Goal: Information Seeking & Learning: Learn about a topic

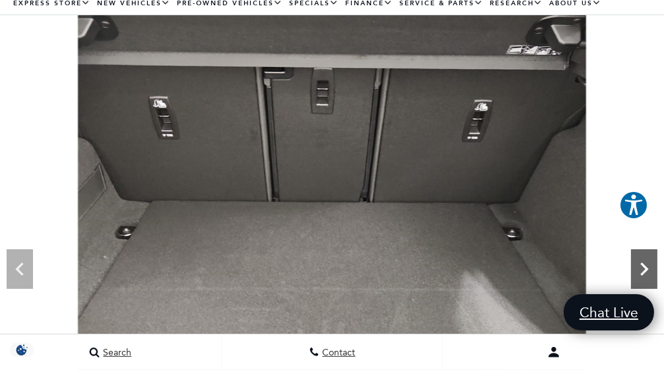
click at [653, 271] on icon "Next" at bounding box center [644, 269] width 26 height 26
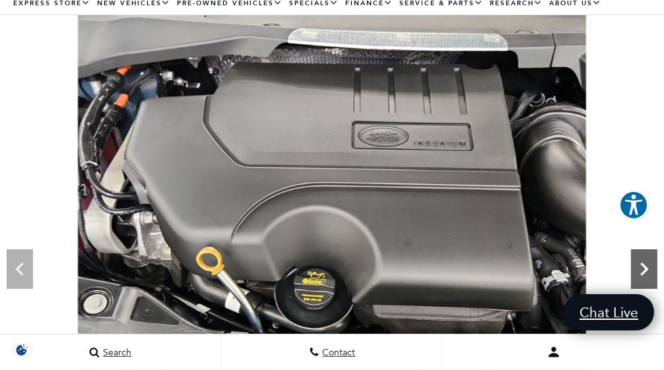
click at [653, 271] on icon "Next" at bounding box center [644, 269] width 26 height 26
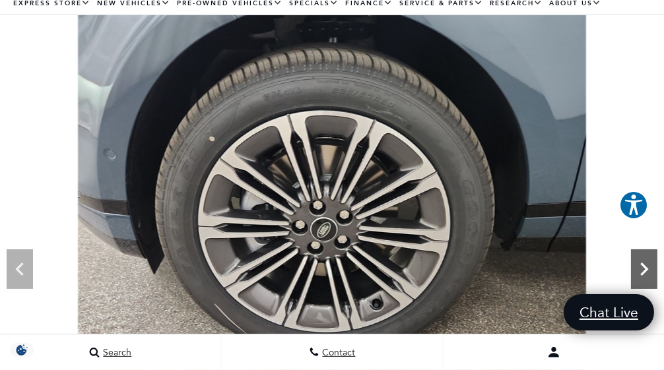
click at [637, 266] on icon "Next" at bounding box center [644, 269] width 26 height 26
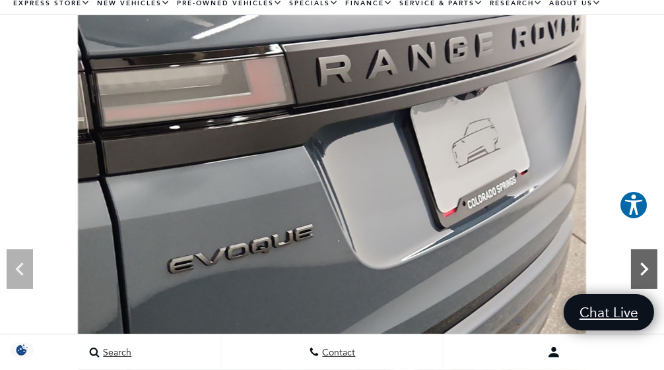
click at [637, 266] on icon "Next" at bounding box center [644, 269] width 26 height 26
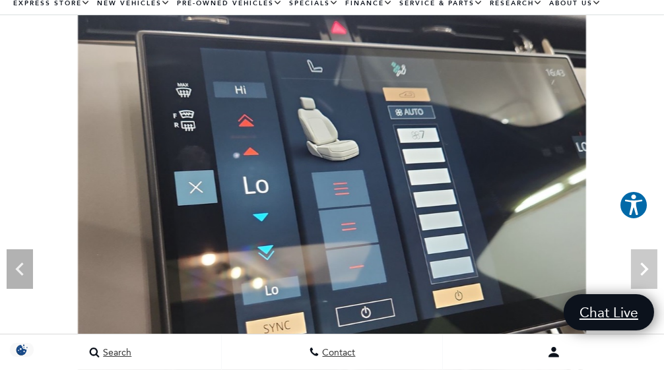
click at [637, 266] on img at bounding box center [332, 206] width 664 height 382
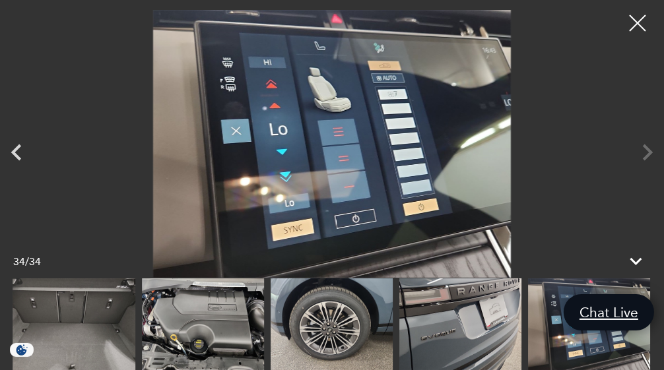
click at [641, 149] on div at bounding box center [332, 144] width 664 height 268
click at [594, 188] on img at bounding box center [332, 144] width 598 height 268
click at [631, 29] on div at bounding box center [638, 23] width 35 height 35
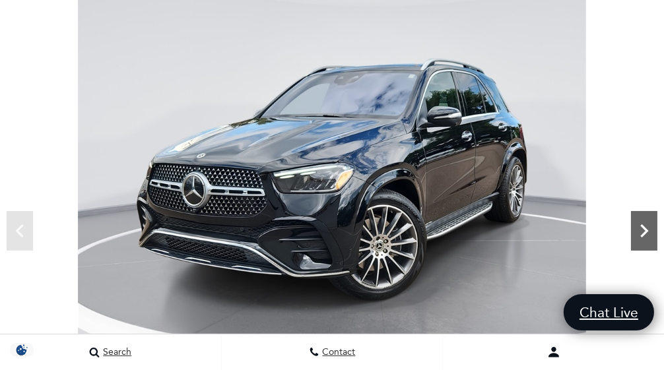
click at [643, 218] on icon "Next" at bounding box center [644, 231] width 26 height 26
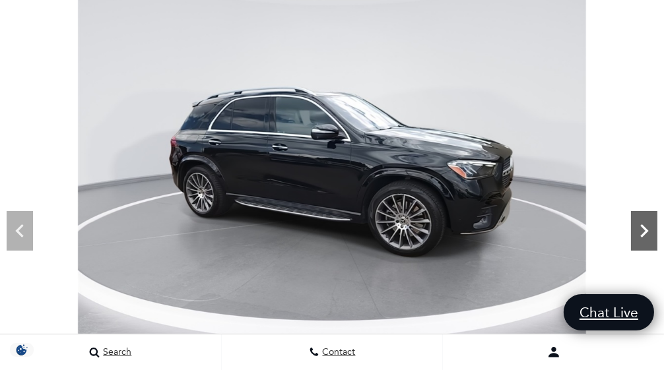
click at [643, 218] on icon "Next" at bounding box center [644, 231] width 26 height 26
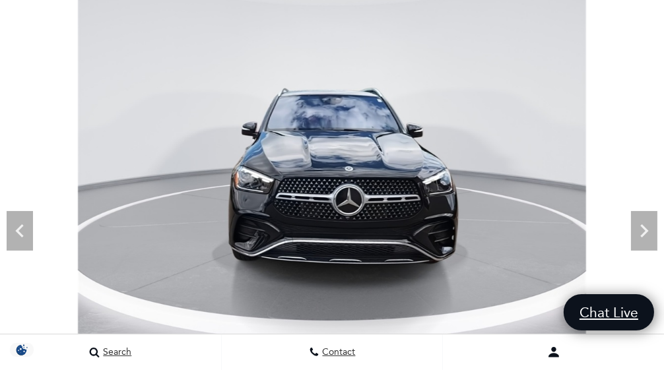
click at [17, 232] on div "Lock in up to $7,500 EV Savings by [DATE]. : : : Days Hours Mins Secs Days Hour…" at bounding box center [76, 233] width 132 height 196
click at [22, 232] on span "Days" at bounding box center [32, 235] width 25 height 12
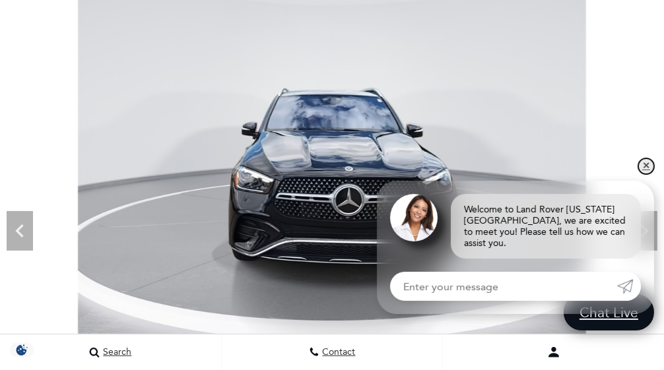
click at [651, 174] on link "✕" at bounding box center [647, 167] width 16 height 16
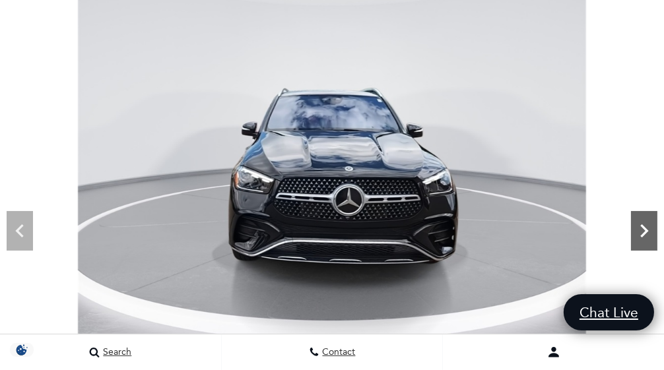
click at [647, 230] on icon "Next" at bounding box center [645, 231] width 8 height 13
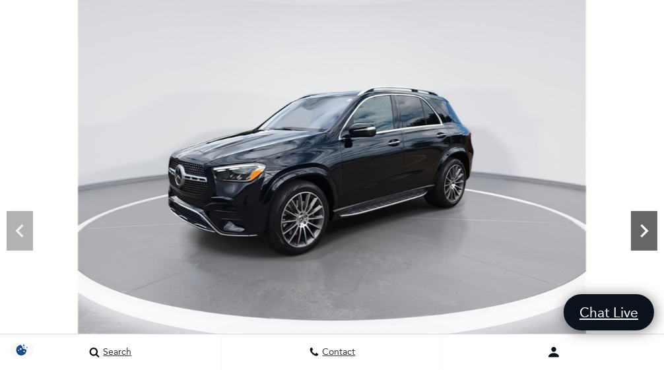
click at [647, 230] on icon "Next" at bounding box center [645, 231] width 8 height 13
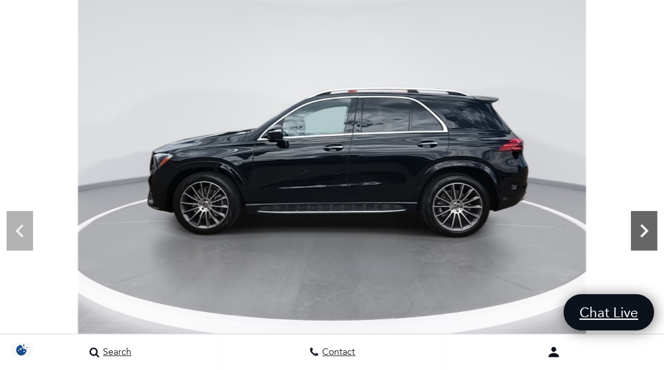
click at [647, 230] on icon "Next" at bounding box center [645, 231] width 8 height 13
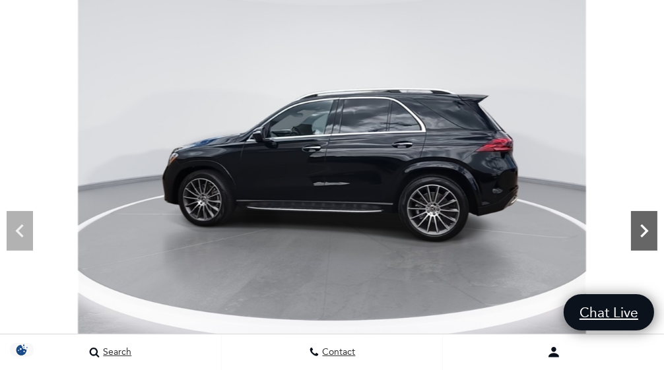
click at [647, 230] on icon "Next" at bounding box center [645, 231] width 8 height 13
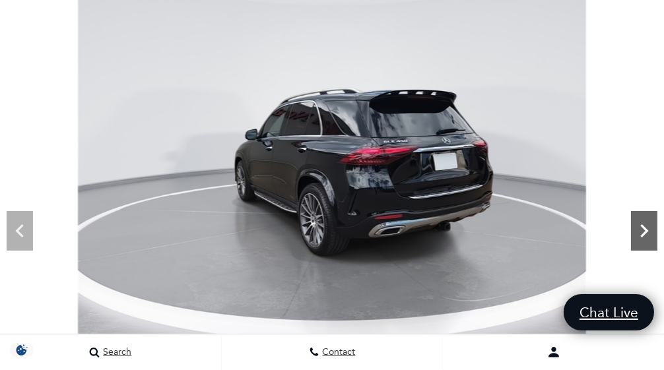
click at [647, 230] on icon "Next" at bounding box center [645, 231] width 8 height 13
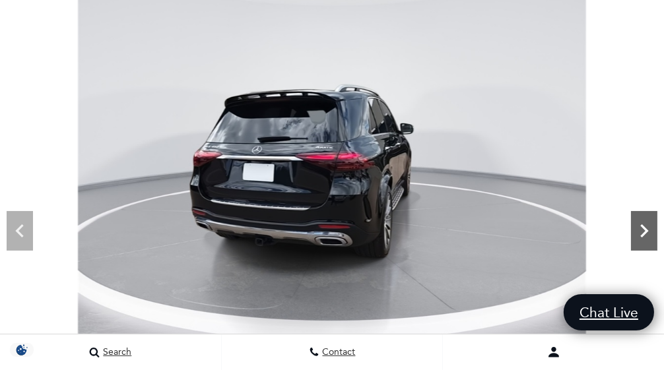
click at [647, 230] on icon "Next" at bounding box center [645, 231] width 8 height 13
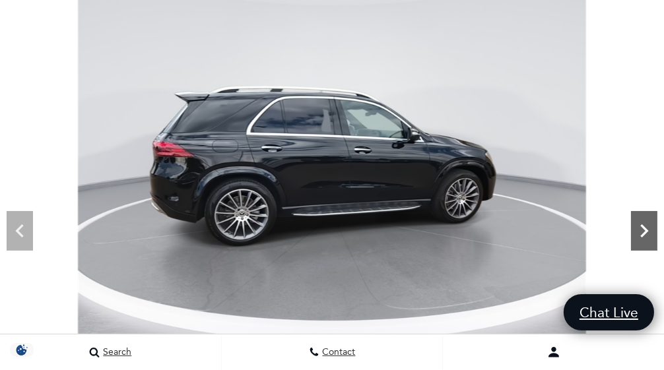
click at [647, 230] on icon "Next" at bounding box center [645, 231] width 8 height 13
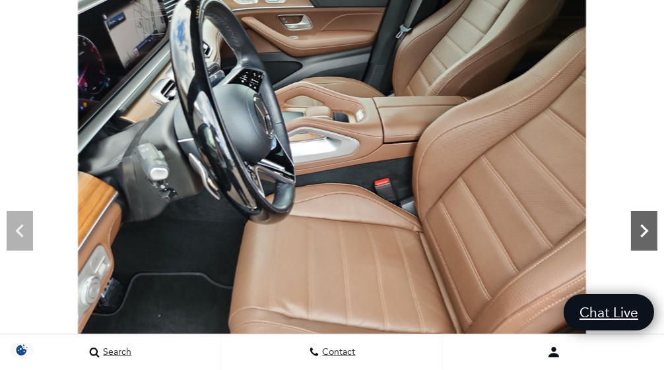
click at [647, 230] on icon "Next" at bounding box center [645, 231] width 8 height 13
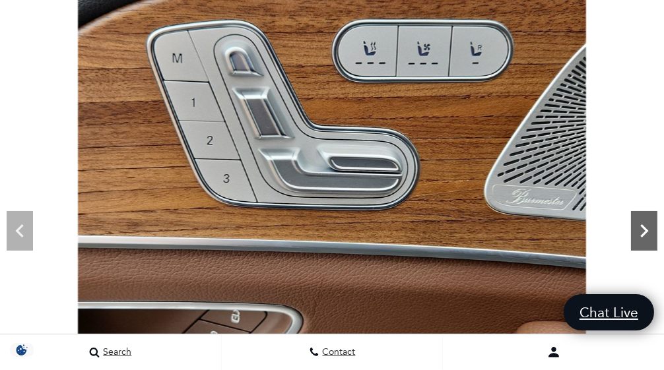
click at [640, 235] on icon "Next" at bounding box center [644, 231] width 26 height 26
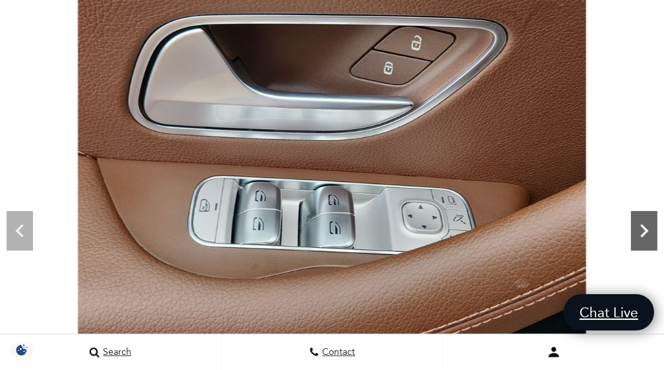
click at [640, 235] on icon "Next" at bounding box center [644, 231] width 26 height 26
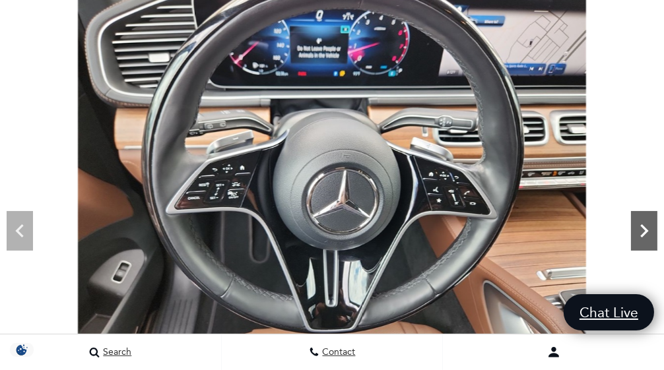
click at [640, 235] on icon "Next" at bounding box center [644, 231] width 26 height 26
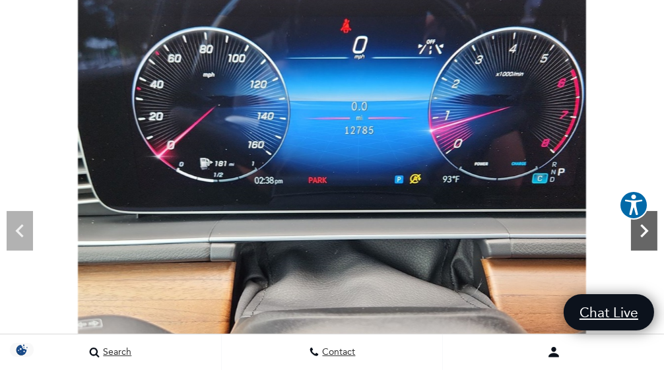
click at [640, 235] on icon "Next" at bounding box center [644, 231] width 26 height 26
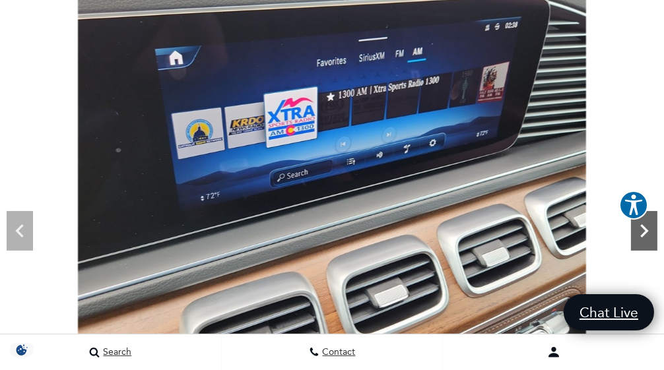
click at [640, 235] on icon "Next" at bounding box center [644, 231] width 26 height 26
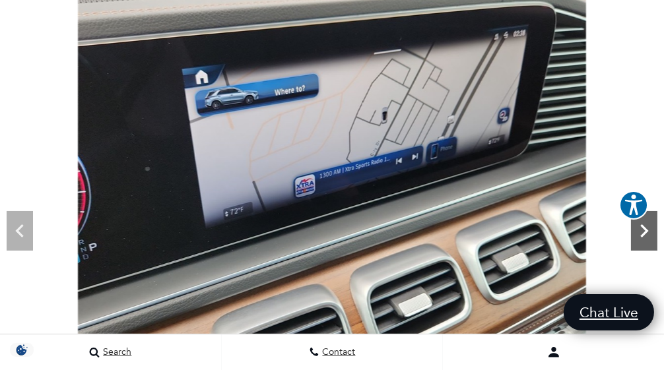
click at [640, 235] on icon "Next" at bounding box center [644, 231] width 26 height 26
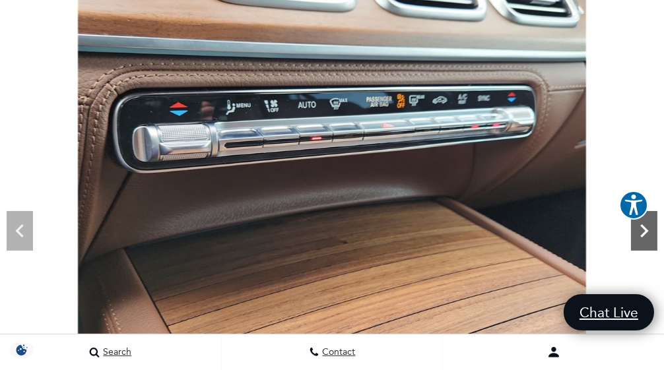
click at [640, 235] on icon "Next" at bounding box center [644, 231] width 26 height 26
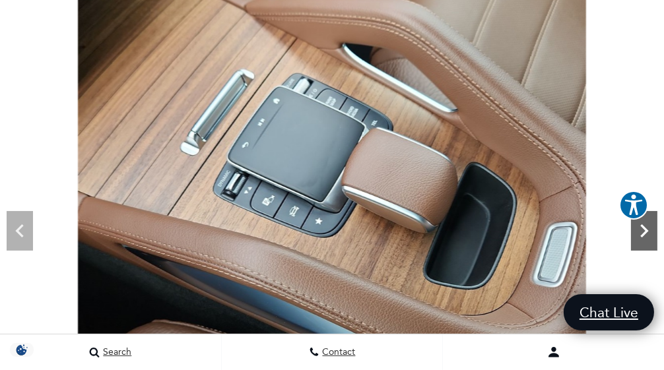
click at [640, 235] on icon "Next" at bounding box center [644, 231] width 26 height 26
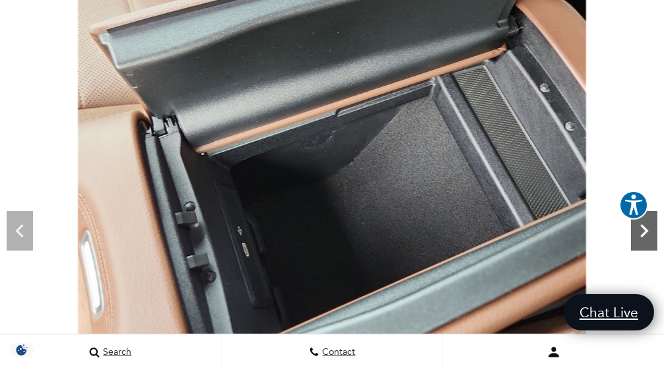
click at [640, 235] on icon "Next" at bounding box center [644, 231] width 26 height 26
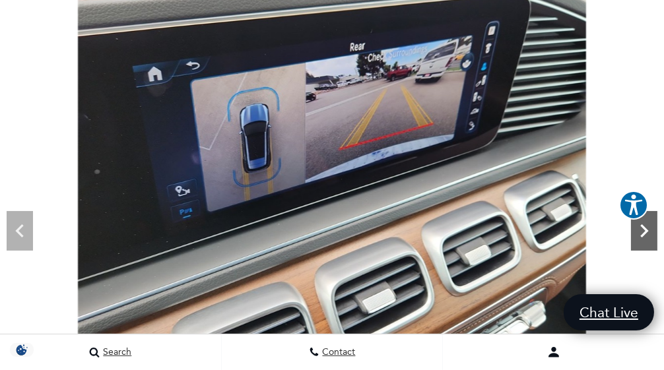
click at [640, 235] on icon "Next" at bounding box center [644, 231] width 26 height 26
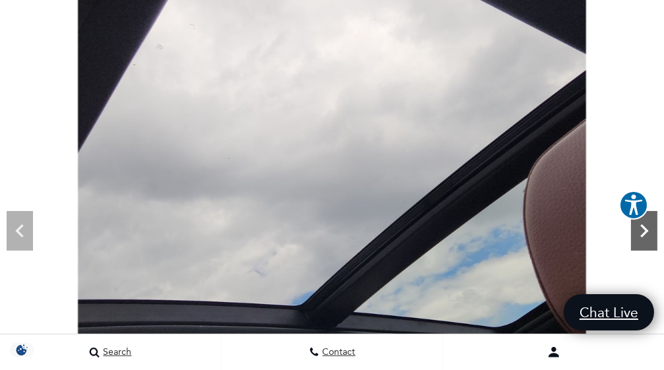
click at [640, 235] on icon "Next" at bounding box center [644, 231] width 26 height 26
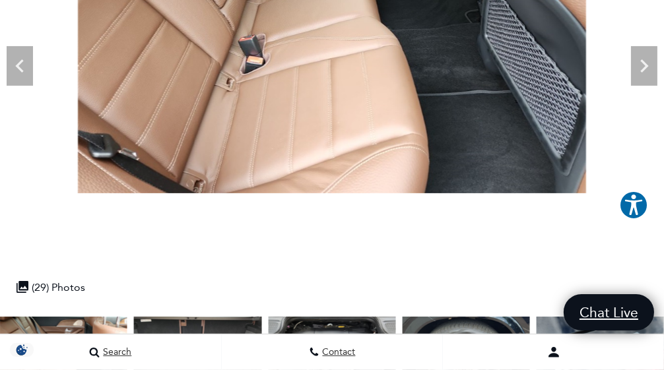
scroll to position [241, 0]
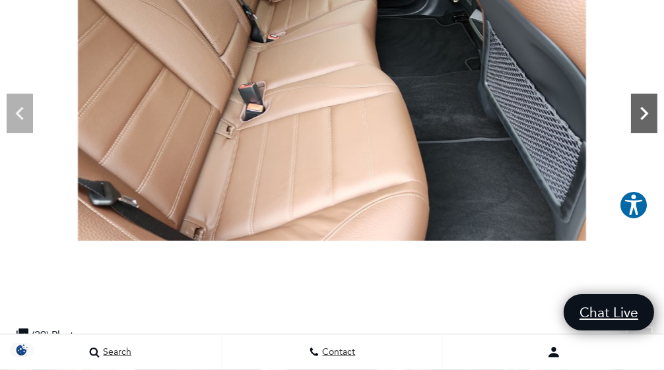
click at [642, 114] on icon "Next" at bounding box center [644, 113] width 26 height 26
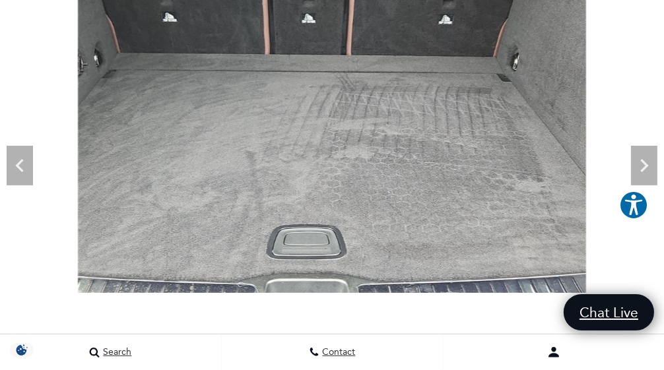
scroll to position [206, 0]
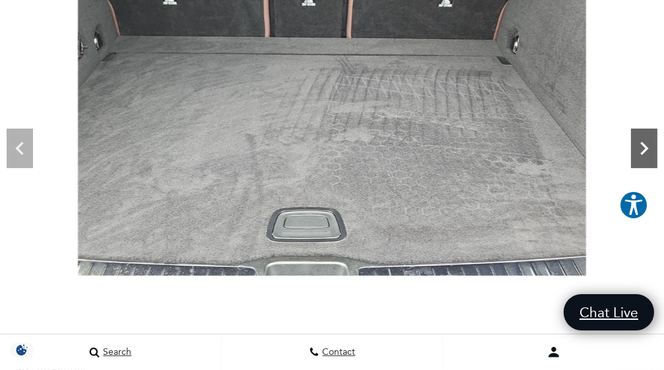
click at [644, 147] on icon "Next" at bounding box center [644, 148] width 26 height 26
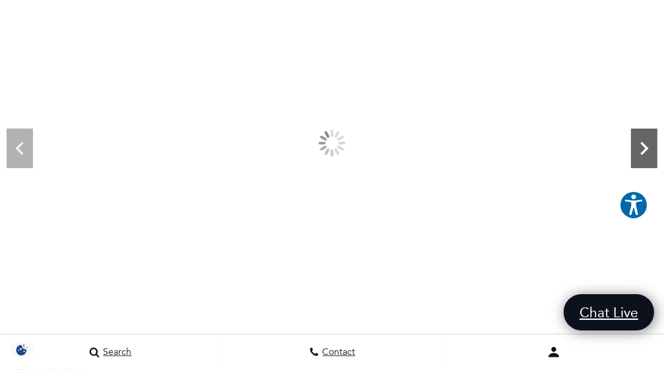
click at [644, 147] on icon "Next" at bounding box center [644, 148] width 26 height 26
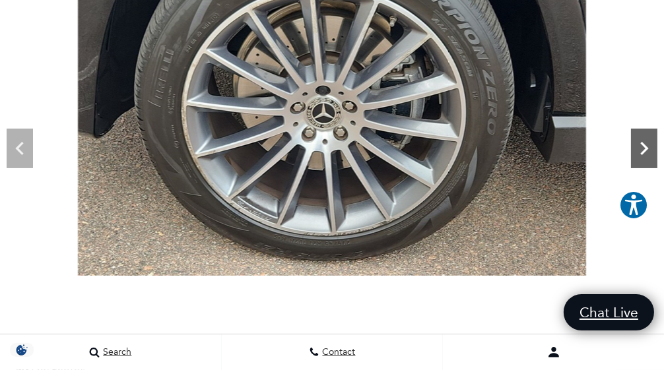
click at [644, 147] on icon "Next" at bounding box center [644, 148] width 26 height 26
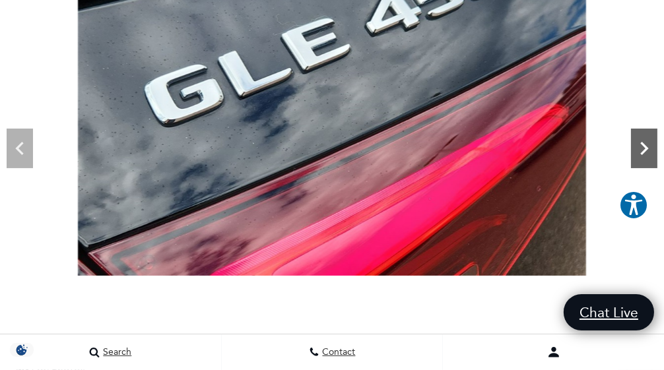
click at [644, 147] on icon "Next" at bounding box center [644, 148] width 26 height 26
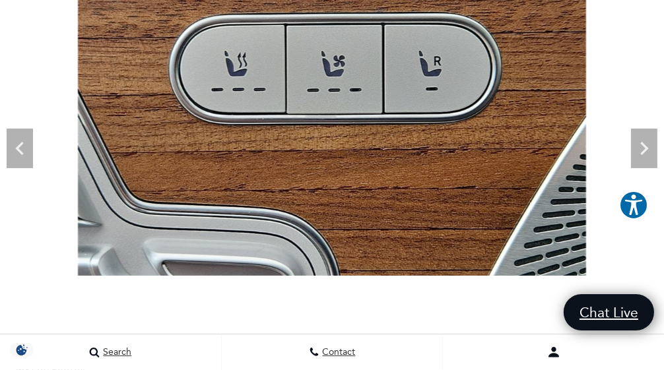
click at [15, 139] on div "Lock in up to $7,500 EV Savings by Sept 30. : : : Days Hours Mins Secs Days Hou…" at bounding box center [76, 233] width 132 height 196
click at [20, 148] on div "Lock in up to $7,500 EV Savings by [DATE]." at bounding box center [76, 159] width 114 height 22
click at [14, 144] on div "Lock in up to $7,500 EV Savings by Sept 30. : : : Days Hours Mins Secs Days Hou…" at bounding box center [76, 233] width 132 height 196
click at [642, 153] on icon "Next" at bounding box center [645, 148] width 8 height 13
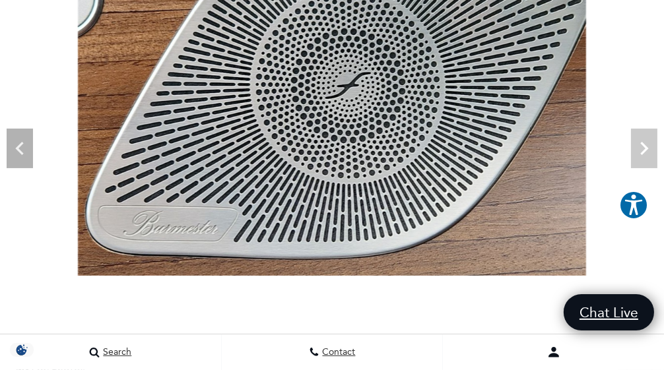
click at [642, 153] on img at bounding box center [332, 85] width 664 height 382
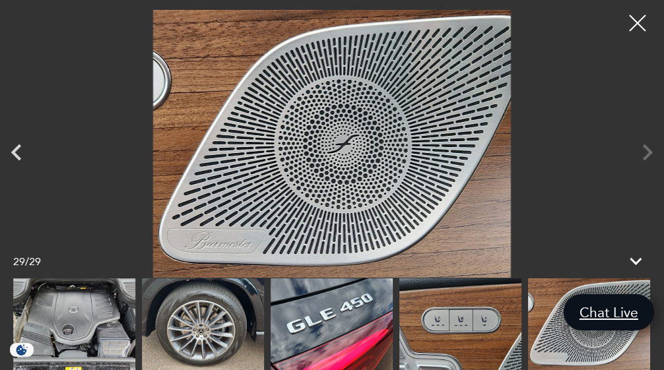
click at [393, 317] on div at bounding box center [332, 325] width 638 height 92
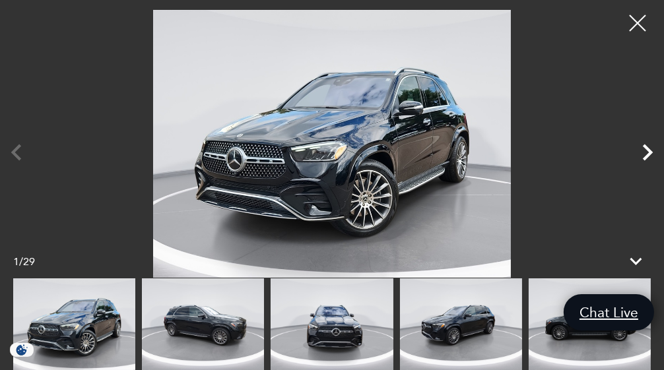
click at [637, 157] on icon "Next" at bounding box center [647, 152] width 33 height 33
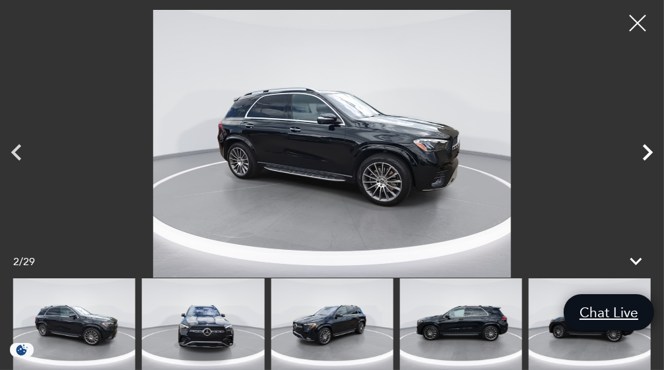
click at [637, 157] on icon "Next" at bounding box center [647, 152] width 33 height 33
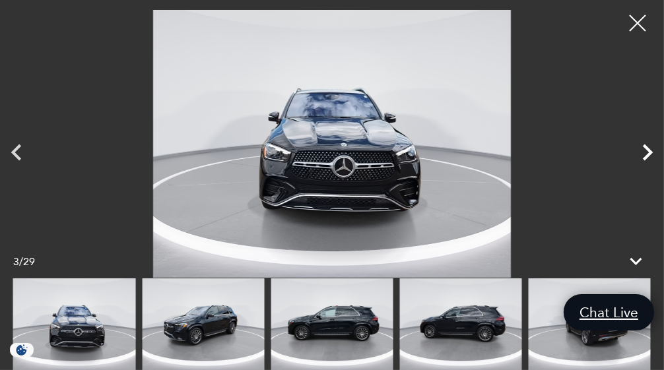
click at [637, 157] on icon "Next" at bounding box center [647, 152] width 33 height 33
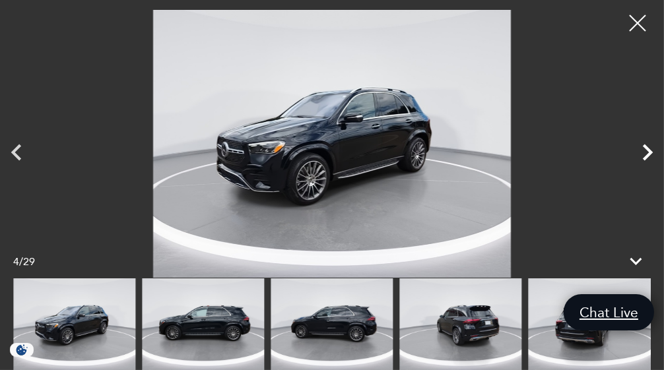
click at [637, 157] on icon "Next" at bounding box center [647, 152] width 33 height 33
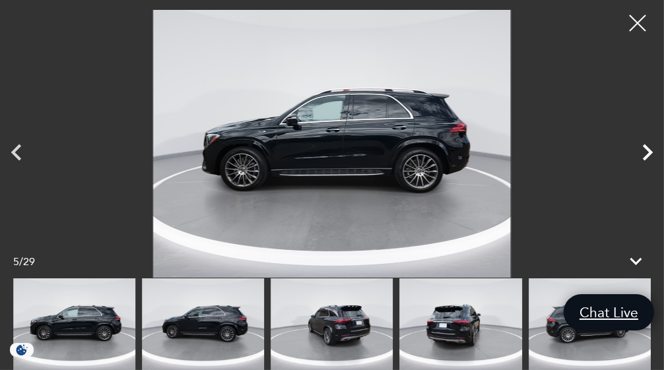
click at [637, 157] on icon "Next" at bounding box center [647, 152] width 33 height 33
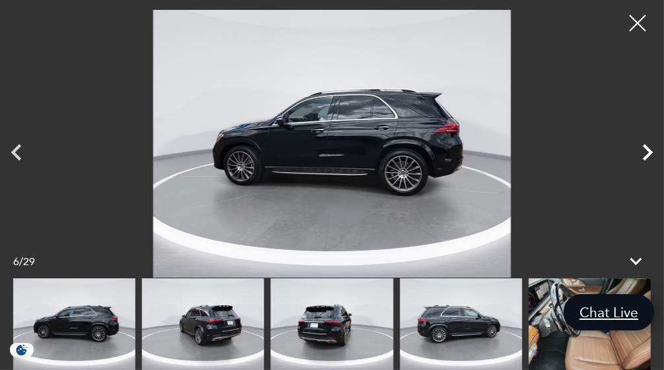
click at [637, 157] on icon "Next" at bounding box center [647, 152] width 33 height 33
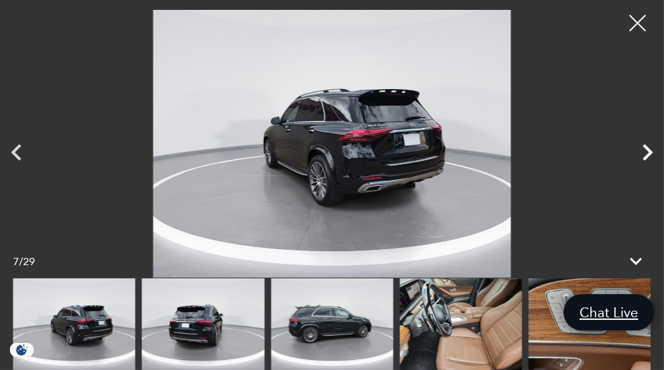
click at [637, 157] on icon "Next" at bounding box center [647, 152] width 33 height 33
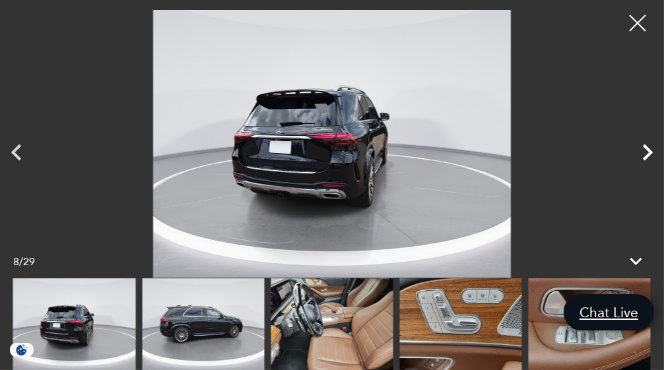
click at [637, 157] on icon "Next" at bounding box center [647, 152] width 33 height 33
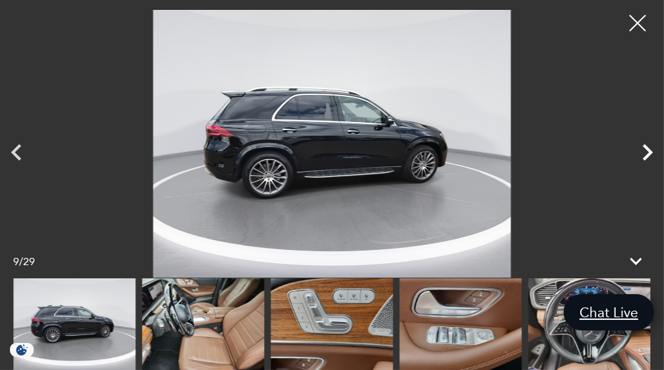
click at [637, 157] on icon "Next" at bounding box center [647, 152] width 33 height 33
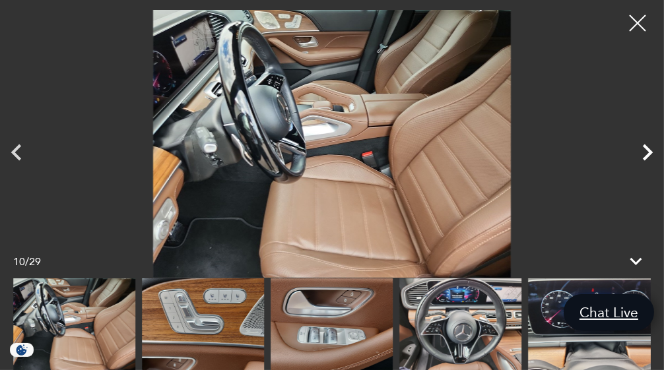
click at [637, 157] on icon "Next" at bounding box center [647, 152] width 33 height 33
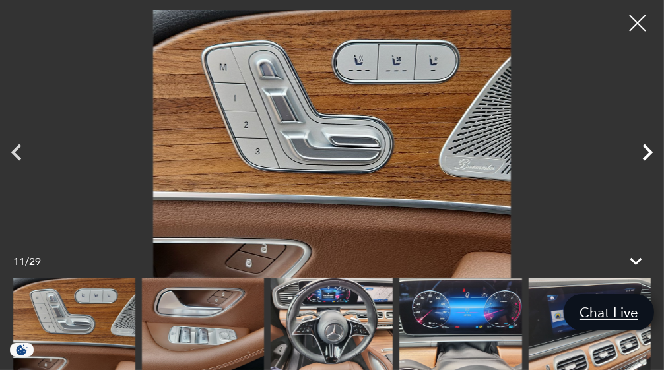
click at [637, 157] on icon "Next" at bounding box center [647, 152] width 33 height 33
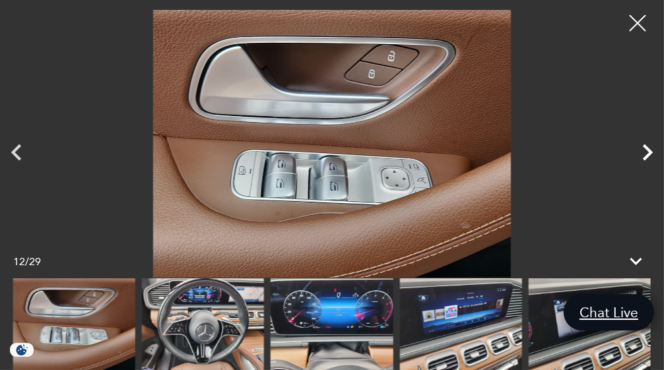
click at [637, 157] on icon "Next" at bounding box center [647, 152] width 33 height 33
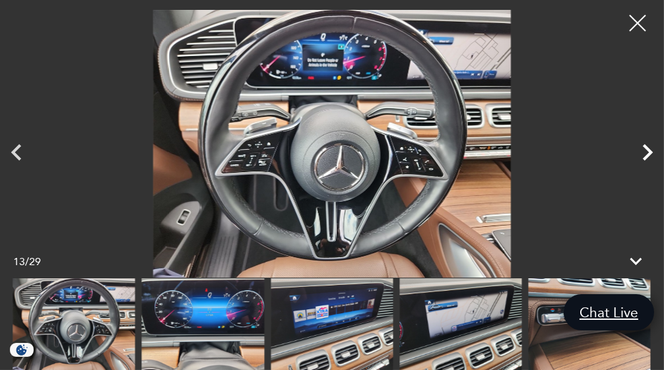
click at [637, 157] on icon "Next" at bounding box center [647, 152] width 33 height 33
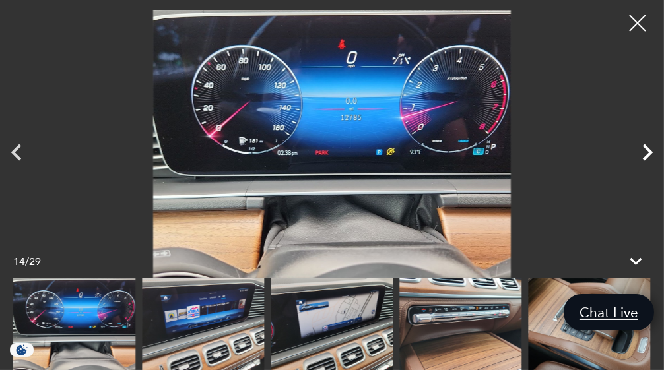
click at [643, 155] on icon "Next" at bounding box center [647, 152] width 33 height 33
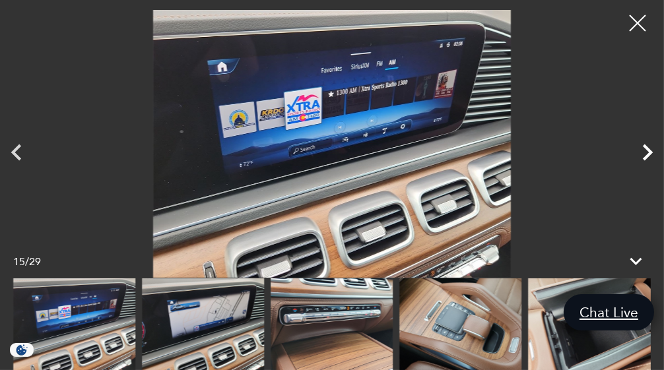
click at [643, 155] on icon "Next" at bounding box center [647, 152] width 33 height 33
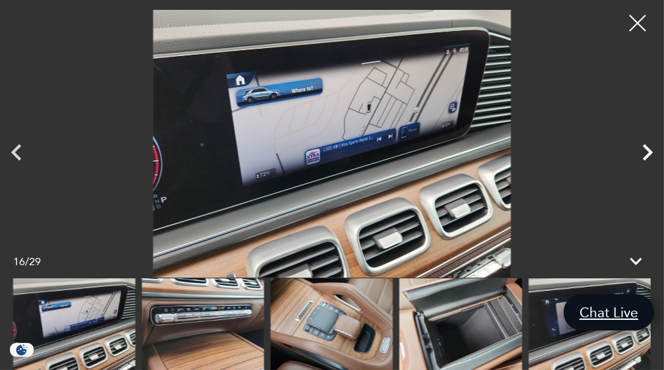
click at [643, 155] on icon "Next" at bounding box center [647, 152] width 33 height 33
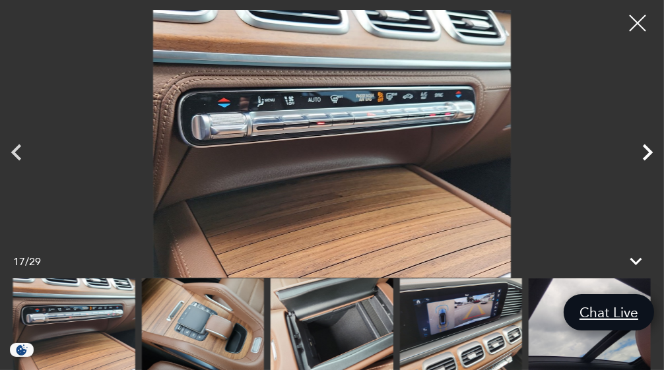
click at [643, 155] on icon "Next" at bounding box center [647, 152] width 33 height 33
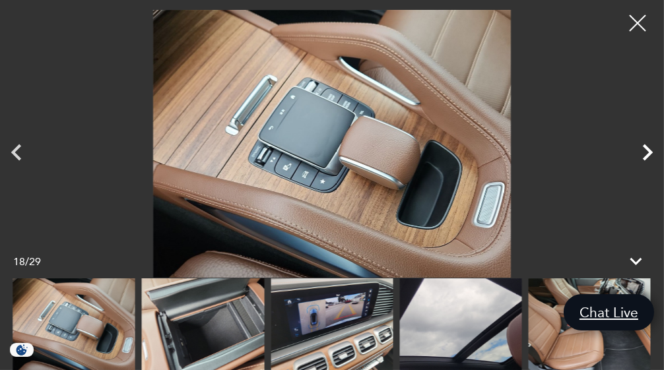
click at [643, 155] on icon "Next" at bounding box center [647, 152] width 33 height 33
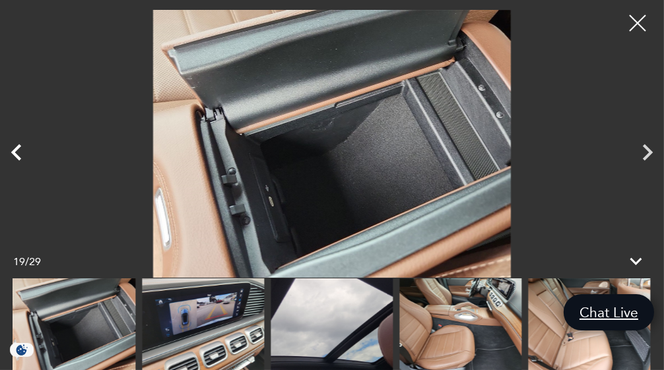
click at [11, 147] on icon "Previous" at bounding box center [16, 152] width 33 height 33
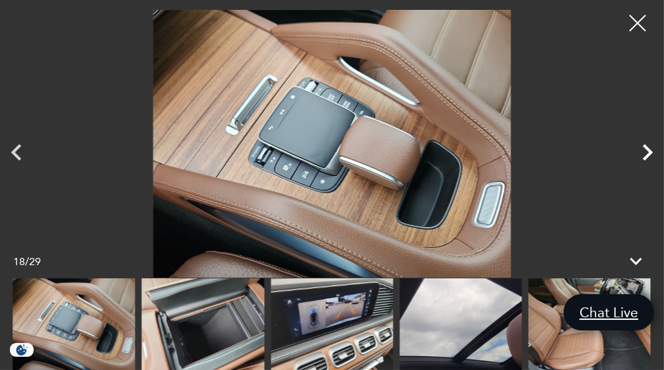
click at [645, 153] on icon "Next" at bounding box center [647, 152] width 33 height 33
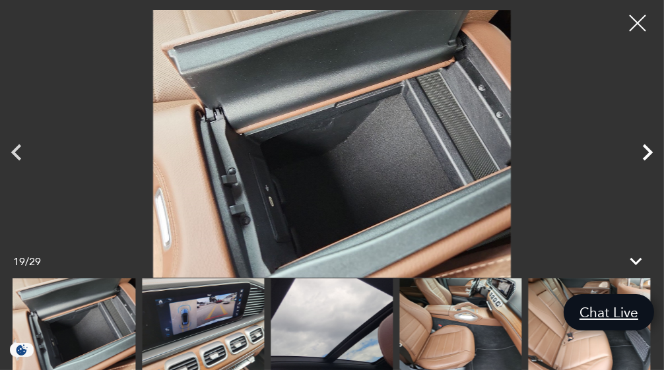
click at [645, 153] on icon "Next" at bounding box center [647, 152] width 33 height 33
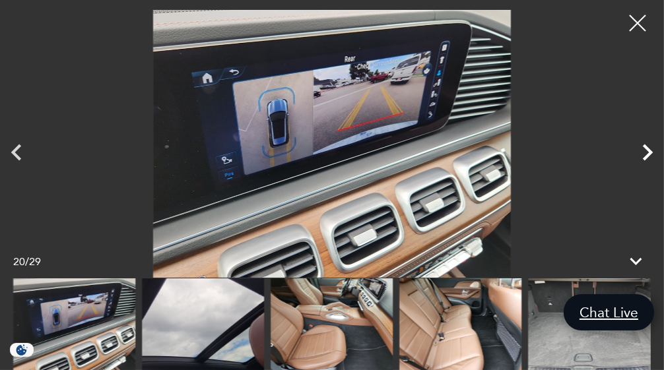
click at [645, 153] on icon "Next" at bounding box center [647, 152] width 33 height 33
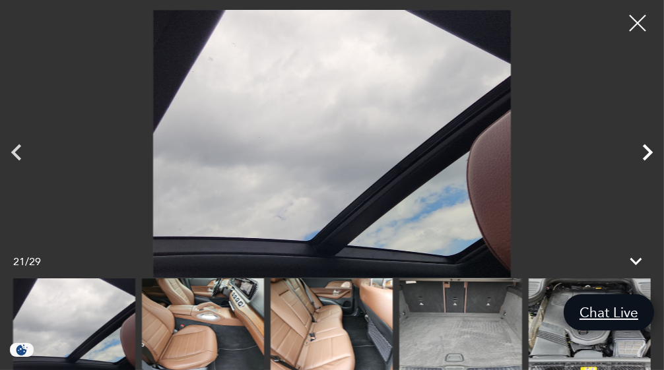
click at [645, 153] on icon "Next" at bounding box center [647, 152] width 33 height 33
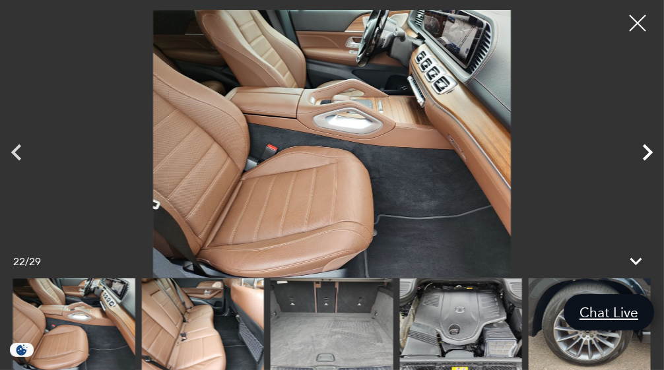
click at [645, 153] on icon "Next" at bounding box center [647, 152] width 33 height 33
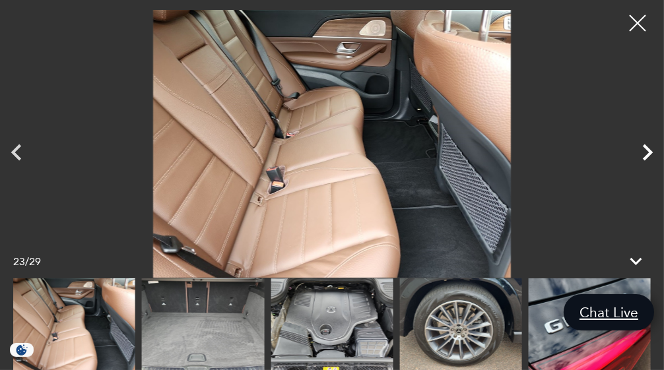
click at [645, 153] on icon "Next" at bounding box center [647, 152] width 33 height 33
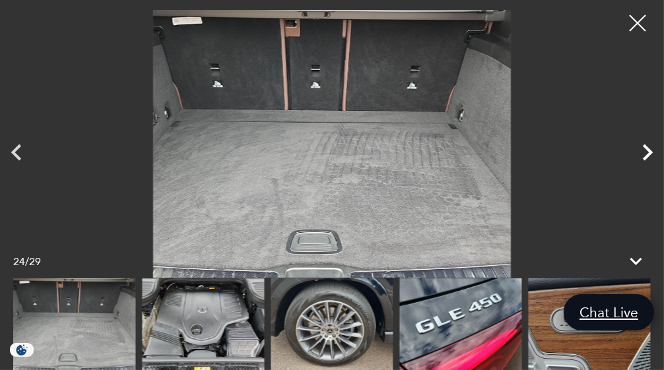
click at [645, 153] on icon "Next" at bounding box center [647, 152] width 33 height 33
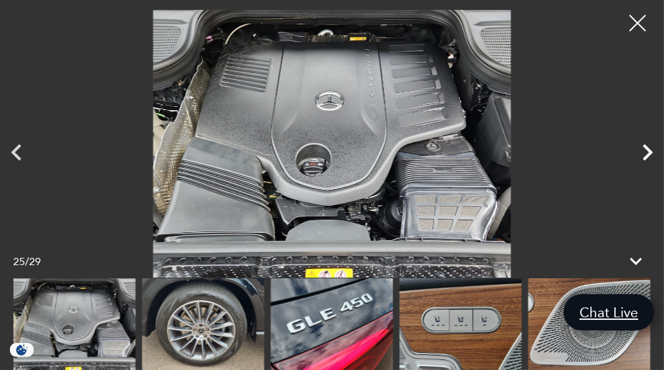
click at [645, 153] on icon "Next" at bounding box center [647, 152] width 33 height 33
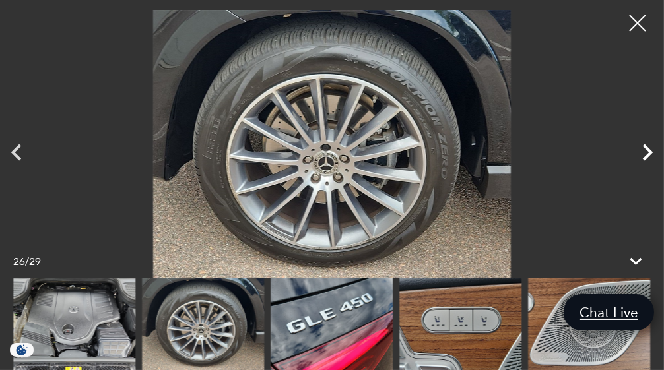
click at [645, 153] on icon "Next" at bounding box center [647, 152] width 33 height 33
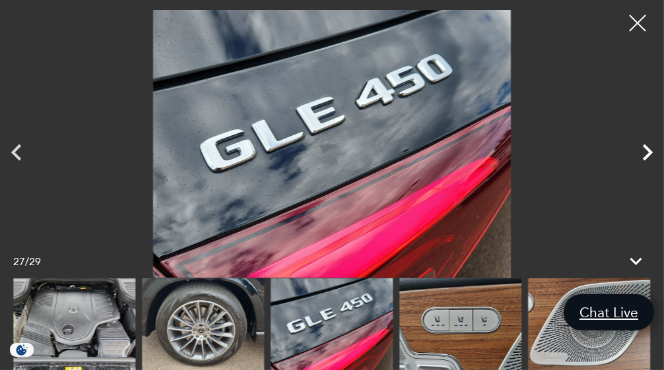
click at [645, 153] on icon "Next" at bounding box center [647, 152] width 33 height 33
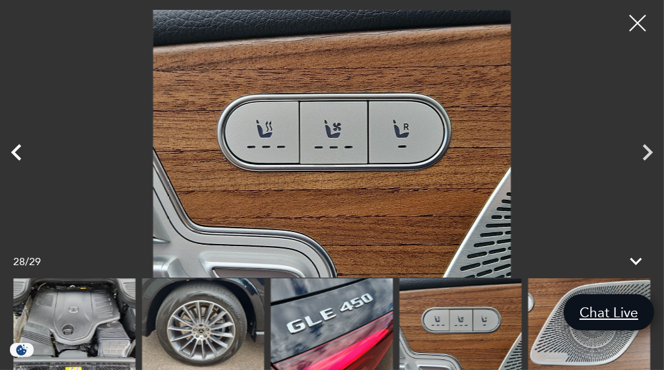
click at [16, 148] on icon "Previous" at bounding box center [16, 153] width 10 height 17
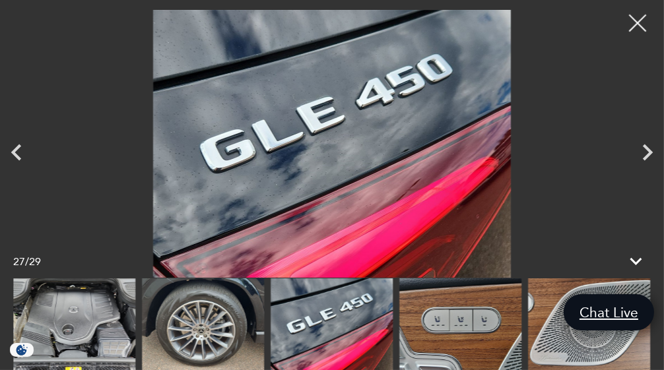
click at [626, 28] on div at bounding box center [638, 23] width 35 height 35
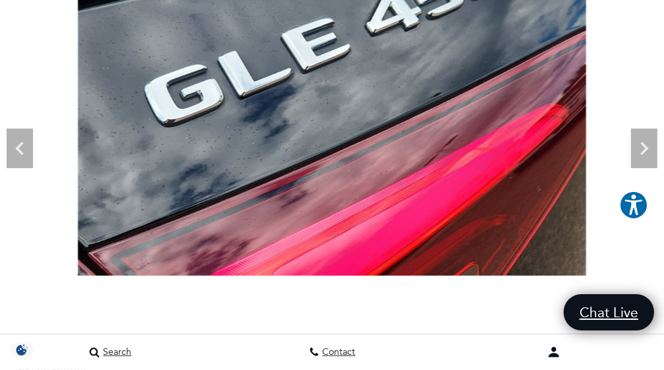
scroll to position [0, 0]
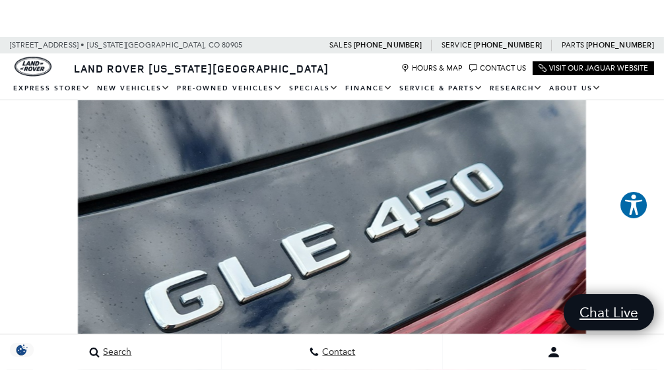
click at [621, 244] on img at bounding box center [332, 291] width 664 height 382
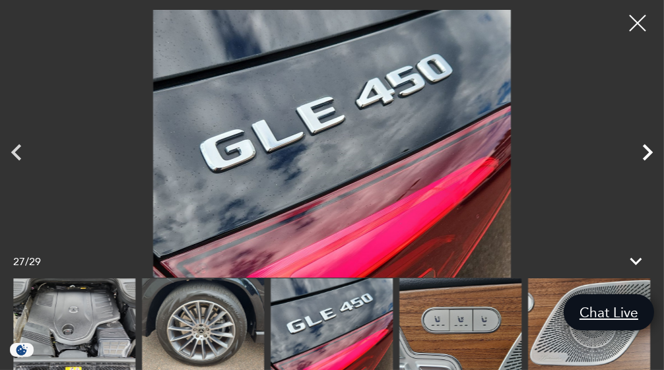
click at [652, 155] on icon "Next" at bounding box center [647, 152] width 33 height 33
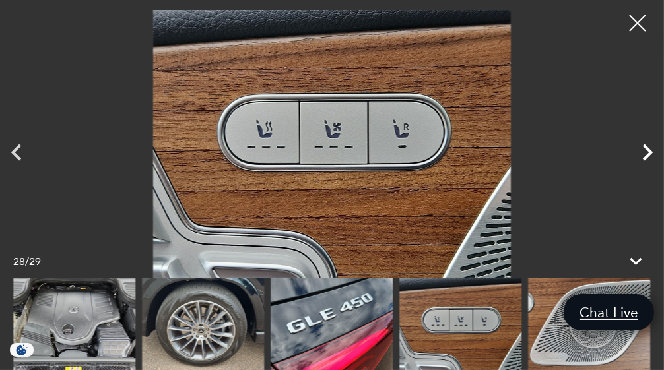
click at [645, 152] on icon "Next" at bounding box center [647, 152] width 33 height 33
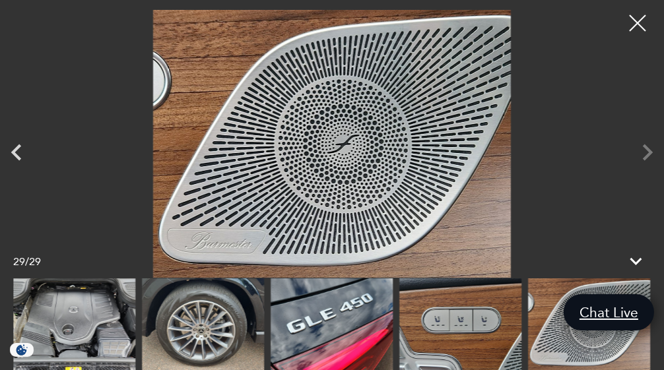
click at [645, 152] on div at bounding box center [332, 144] width 664 height 268
click at [641, 22] on div at bounding box center [638, 23] width 35 height 35
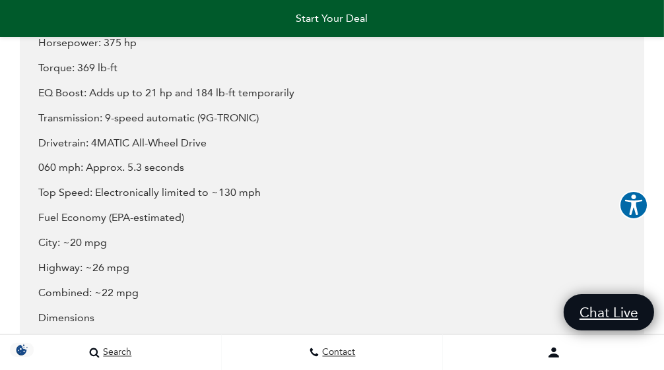
scroll to position [2541, 0]
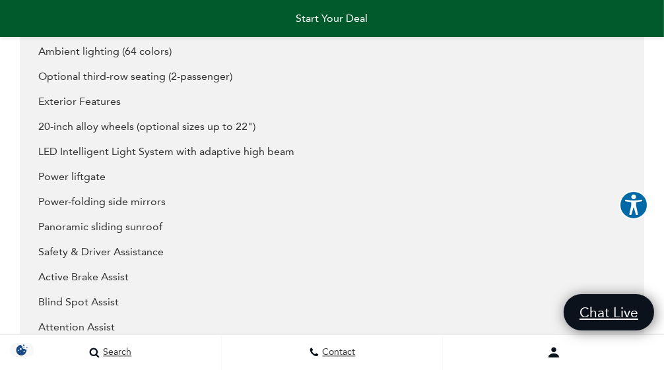
scroll to position [3204, 0]
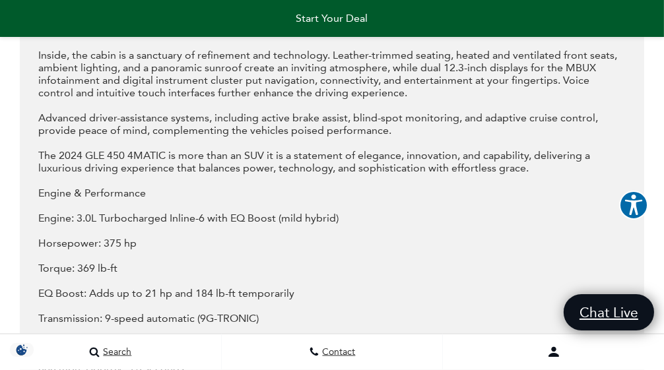
scroll to position [2345, 0]
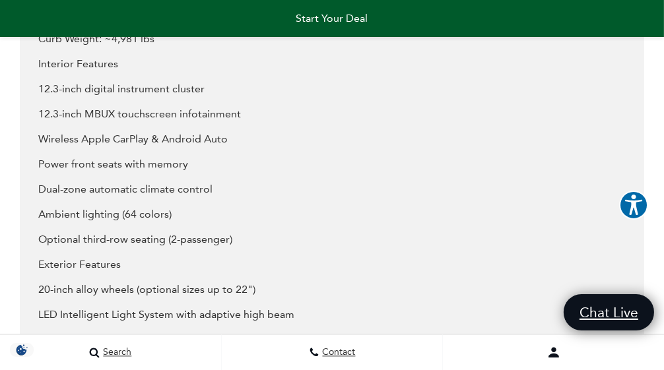
scroll to position [2959, 0]
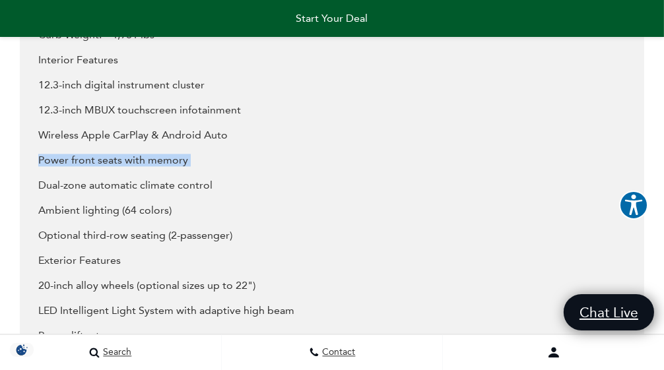
drag, startPoint x: 661, startPoint y: 177, endPoint x: 660, endPoint y: 184, distance: 6.7
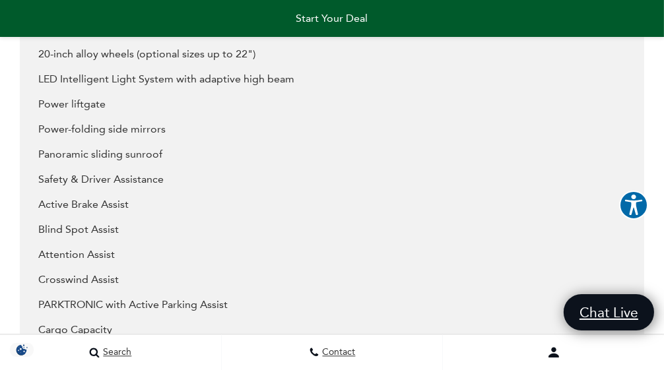
scroll to position [3187, 0]
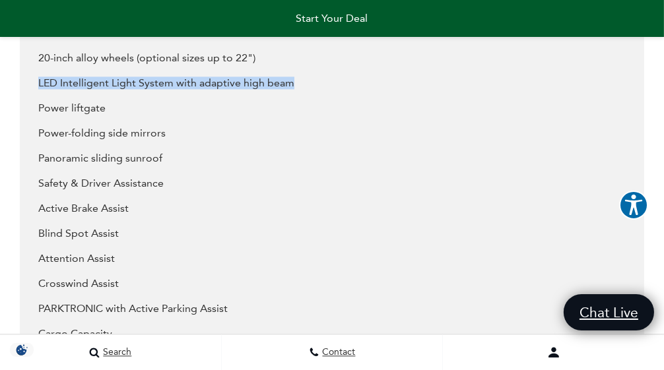
drag, startPoint x: 306, startPoint y: 104, endPoint x: 37, endPoint y: 104, distance: 269.5
copy div "LED Intelligent Light System with adaptive high beam"
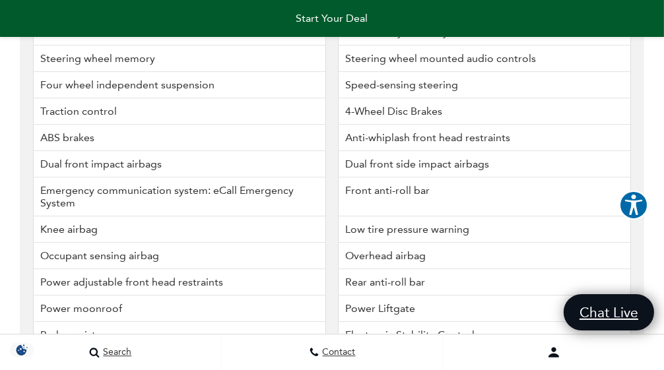
scroll to position [3943, 0]
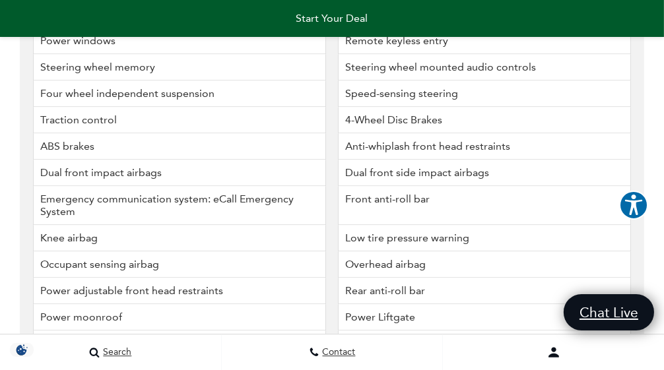
click at [526, 252] on li "Low tire pressure warning" at bounding box center [484, 238] width 293 height 26
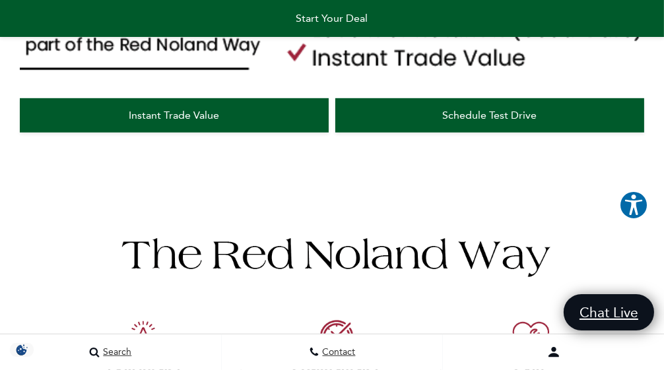
scroll to position [721, 0]
